Goal: Task Accomplishment & Management: Use online tool/utility

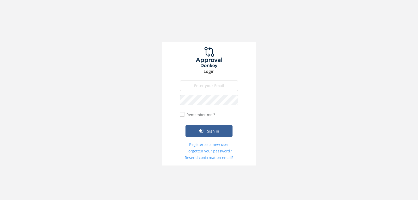
click at [204, 89] on input "email" at bounding box center [209, 86] width 58 height 10
type input "[EMAIL_ADDRESS][DOMAIN_NAME]"
click at [217, 85] on input "[EMAIL_ADDRESS][DOMAIN_NAME]" at bounding box center [209, 86] width 58 height 10
click at [232, 86] on input "[EMAIL_ADDRESS][DOMAIN_NAME]" at bounding box center [209, 86] width 58 height 10
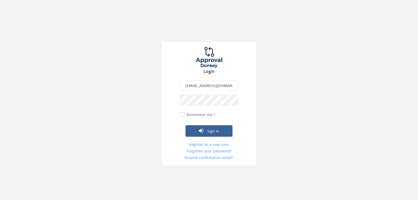
click at [231, 86] on input "[EMAIL_ADDRESS][DOMAIN_NAME]" at bounding box center [209, 86] width 58 height 10
click at [186, 125] on button "Sign in" at bounding box center [209, 131] width 47 height 12
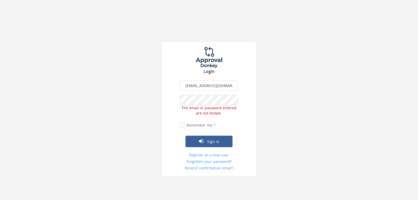
click at [158, 99] on div "Login [EMAIL_ADDRESS][DOMAIN_NAME] The email is required. Invalid email address…" at bounding box center [209, 88] width 418 height 176
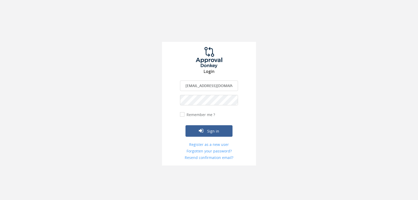
click at [186, 125] on button "Sign in" at bounding box center [209, 131] width 47 height 12
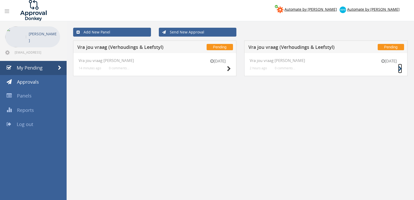
click at [401, 70] on icon at bounding box center [400, 68] width 4 height 5
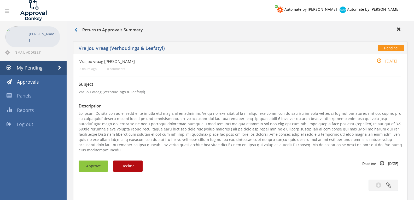
click at [98, 161] on button "Approve" at bounding box center [94, 166] width 30 height 11
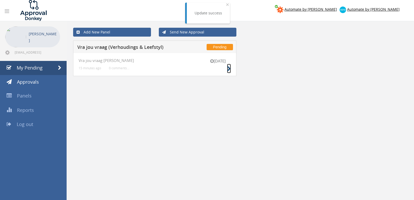
click at [230, 68] on icon at bounding box center [229, 68] width 4 height 5
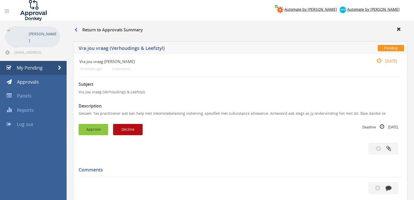
click at [96, 129] on button "Approve" at bounding box center [94, 129] width 30 height 11
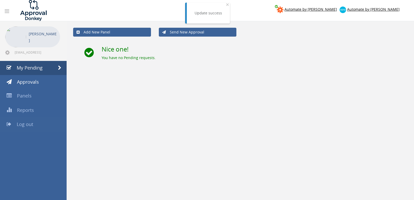
click at [42, 124] on link "Log out" at bounding box center [33, 124] width 67 height 14
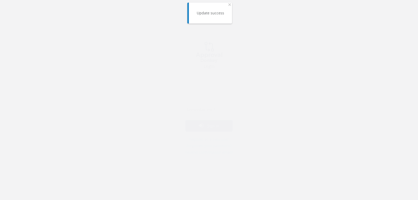
click at [195, 85] on input "email" at bounding box center [209, 86] width 58 height 10
type input "[EMAIL_ADDRESS][DOMAIN_NAME]"
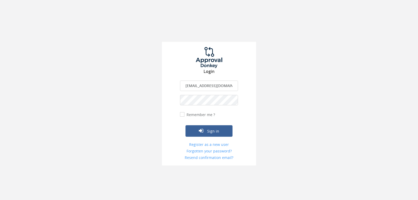
click at [186, 125] on button "Sign in" at bounding box center [209, 131] width 47 height 12
